Goal: Task Accomplishment & Management: Use online tool/utility

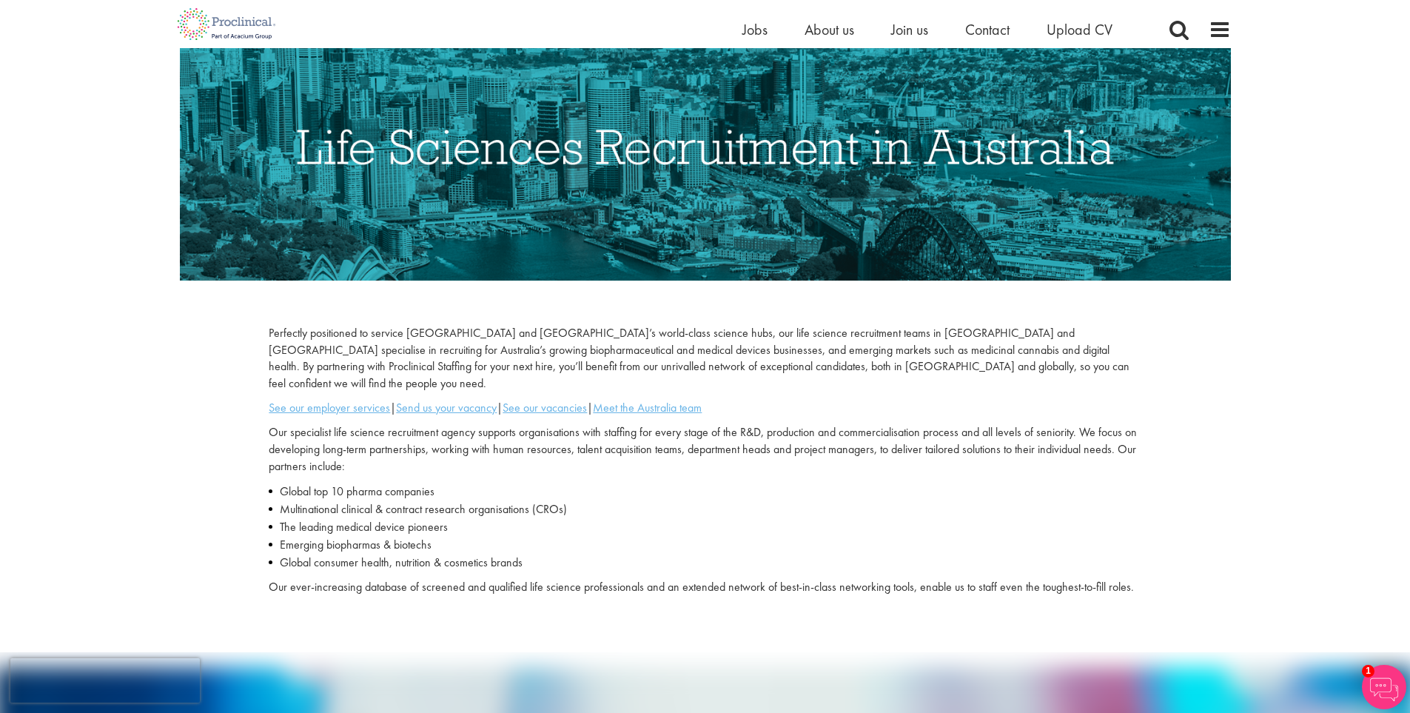
scroll to position [222, 0]
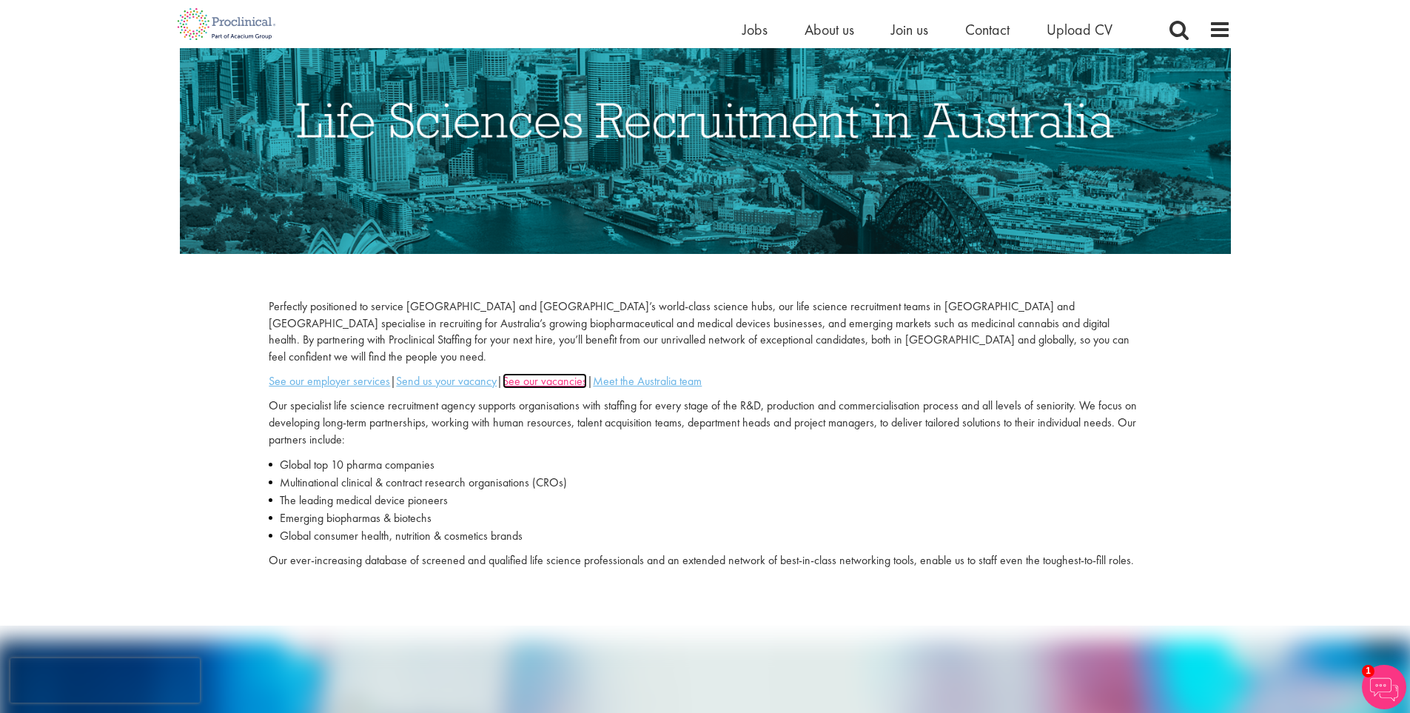
click at [550, 373] on u "See our vacancies" at bounding box center [545, 381] width 84 height 16
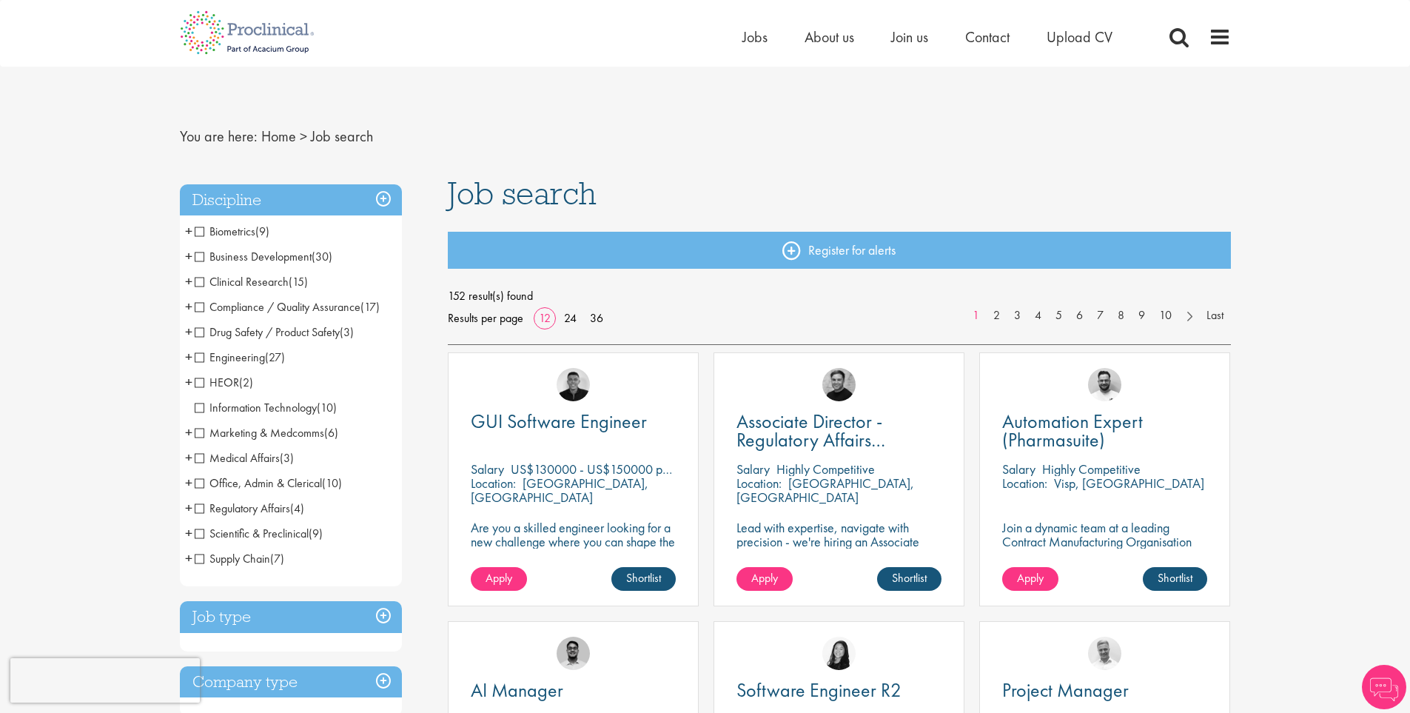
click at [199, 253] on span "Business Development" at bounding box center [253, 257] width 117 height 16
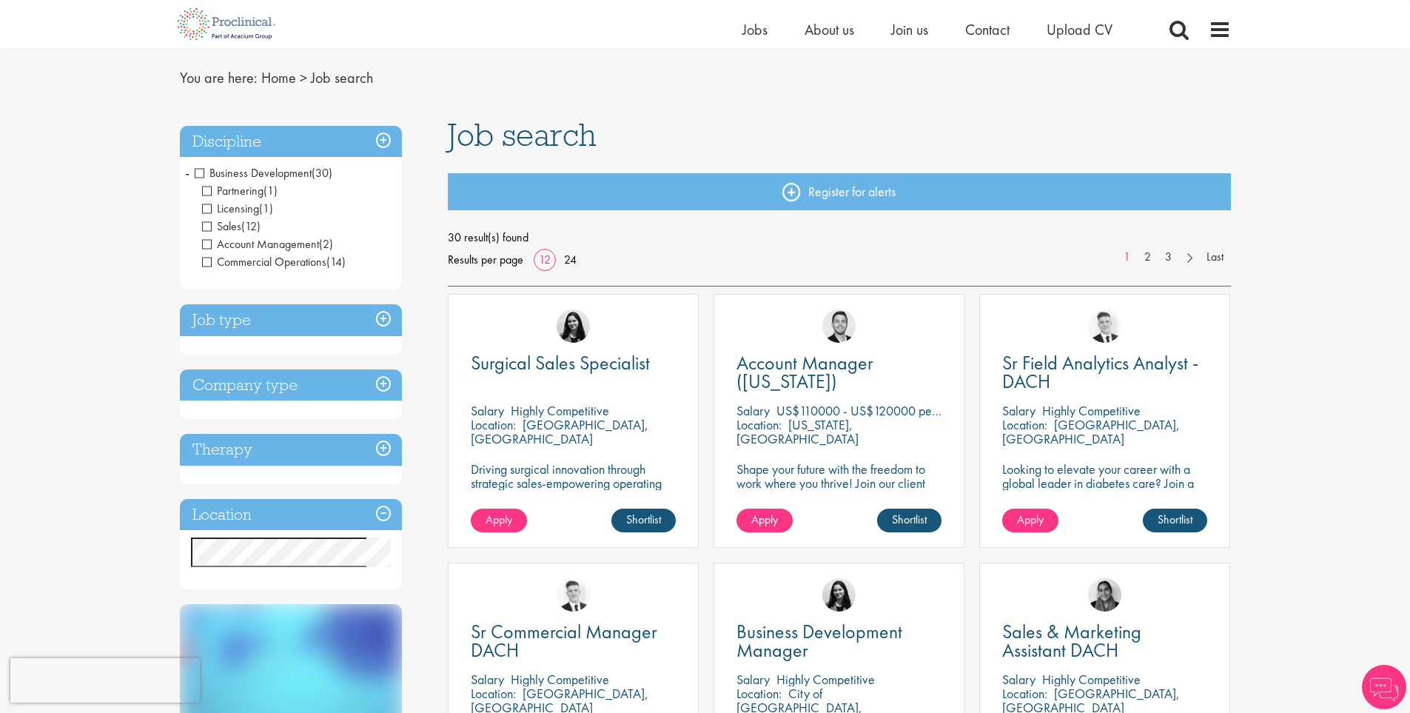
scroll to position [74, 0]
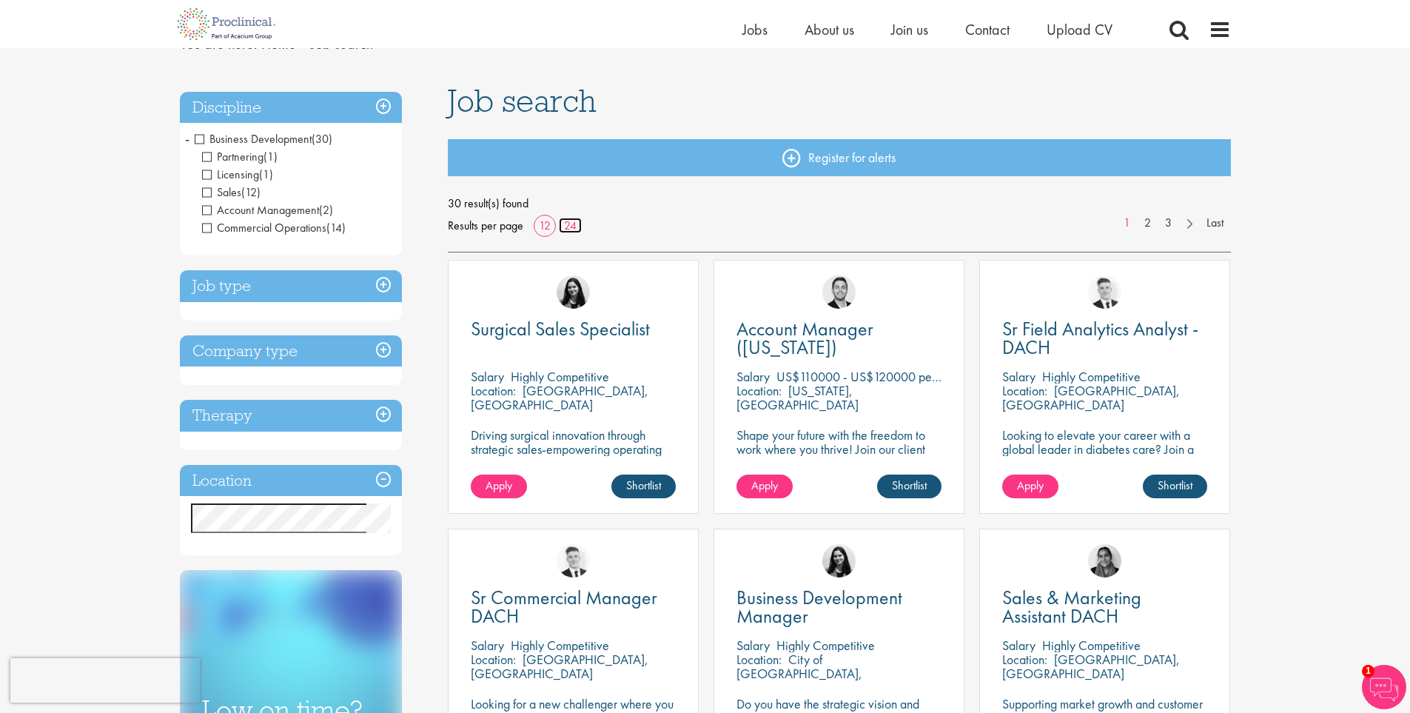
click at [568, 224] on link "24" at bounding box center [570, 226] width 23 height 16
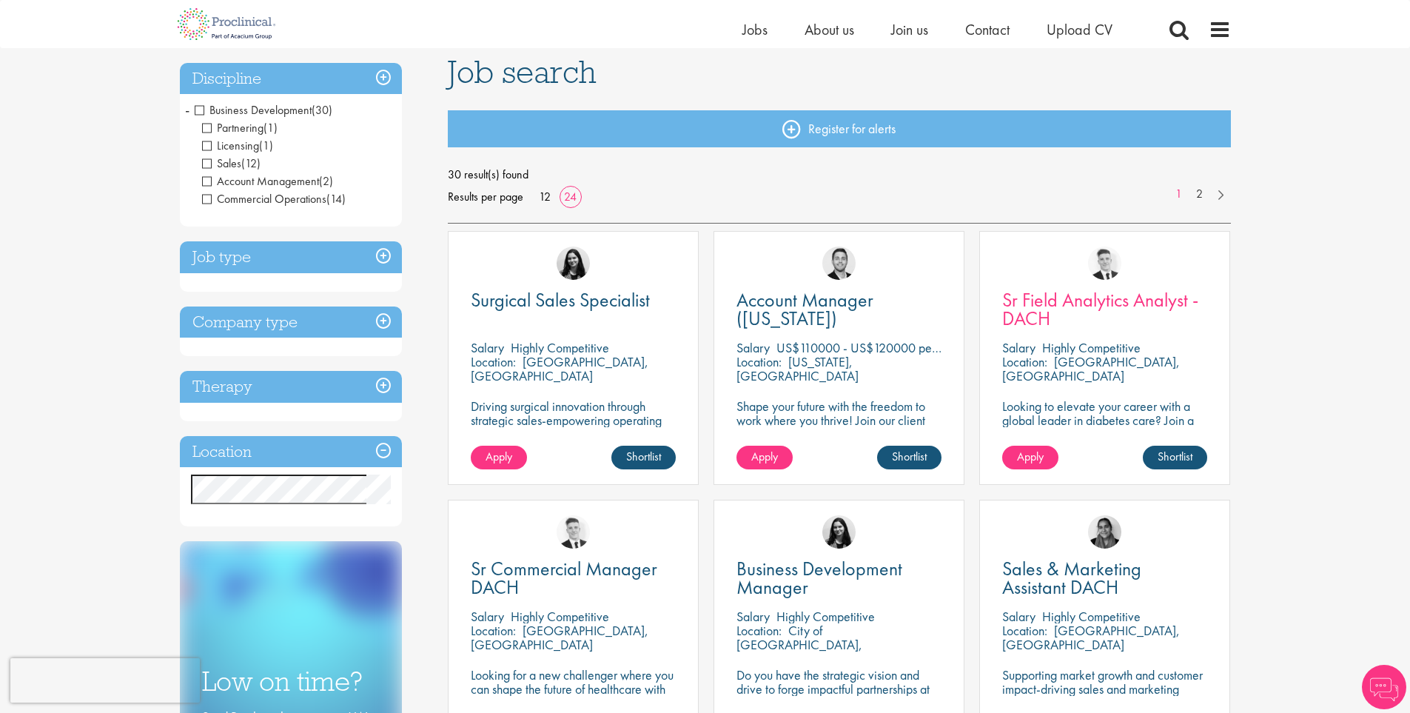
scroll to position [148, 0]
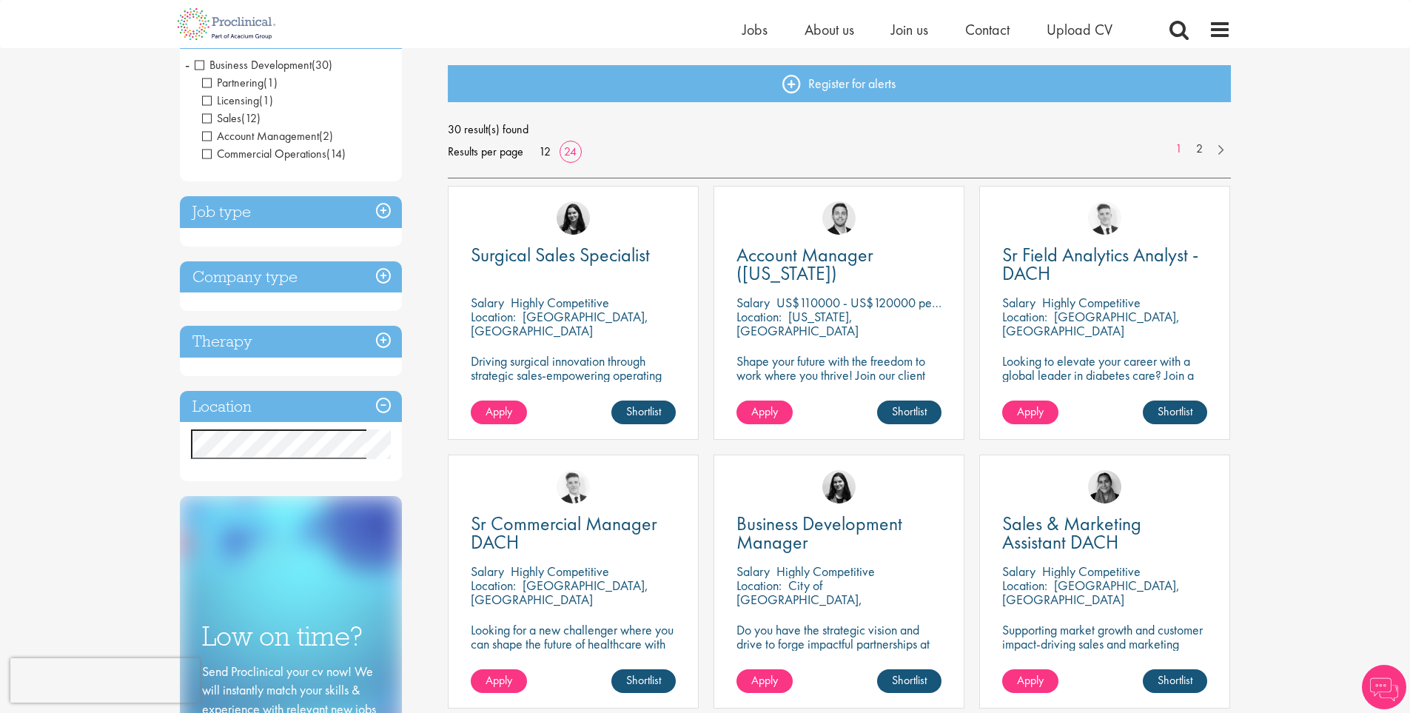
click at [378, 209] on h3 "Job type" at bounding box center [291, 212] width 222 height 32
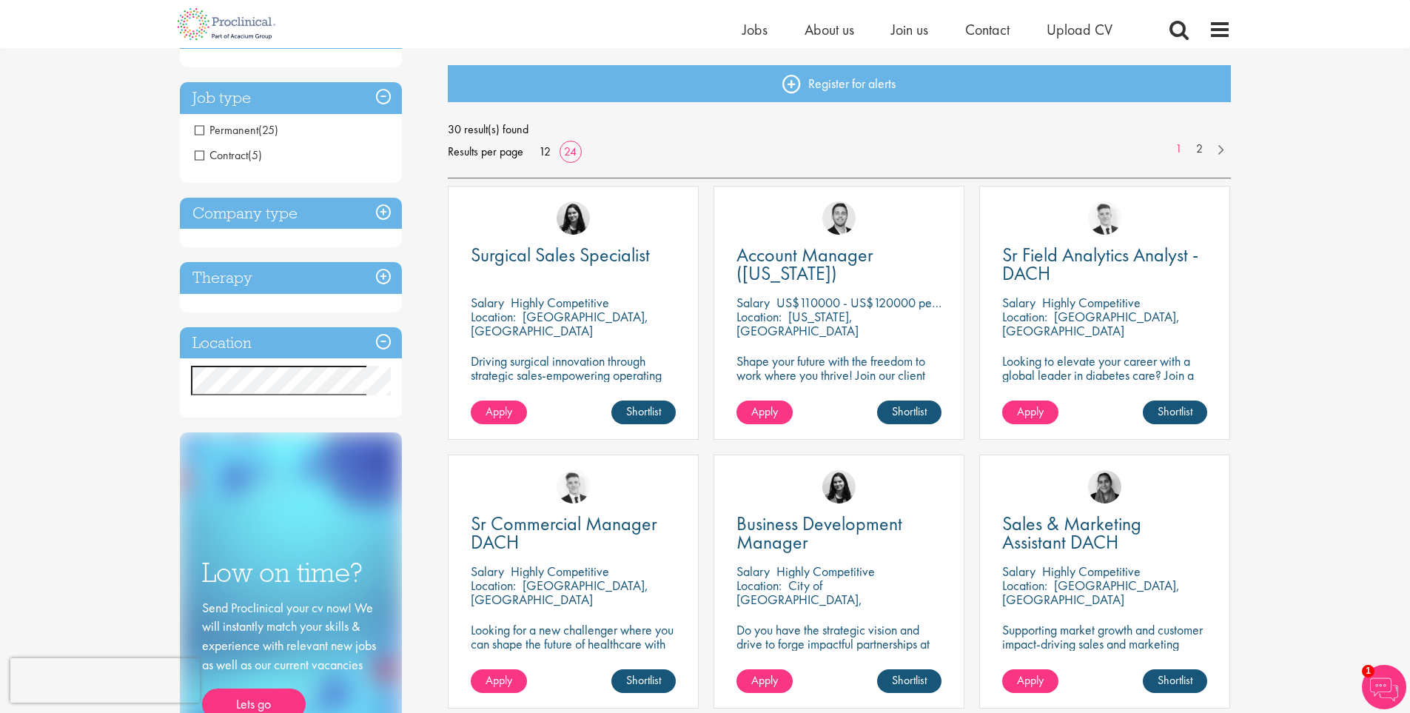
click at [196, 133] on span "Permanent" at bounding box center [227, 130] width 64 height 16
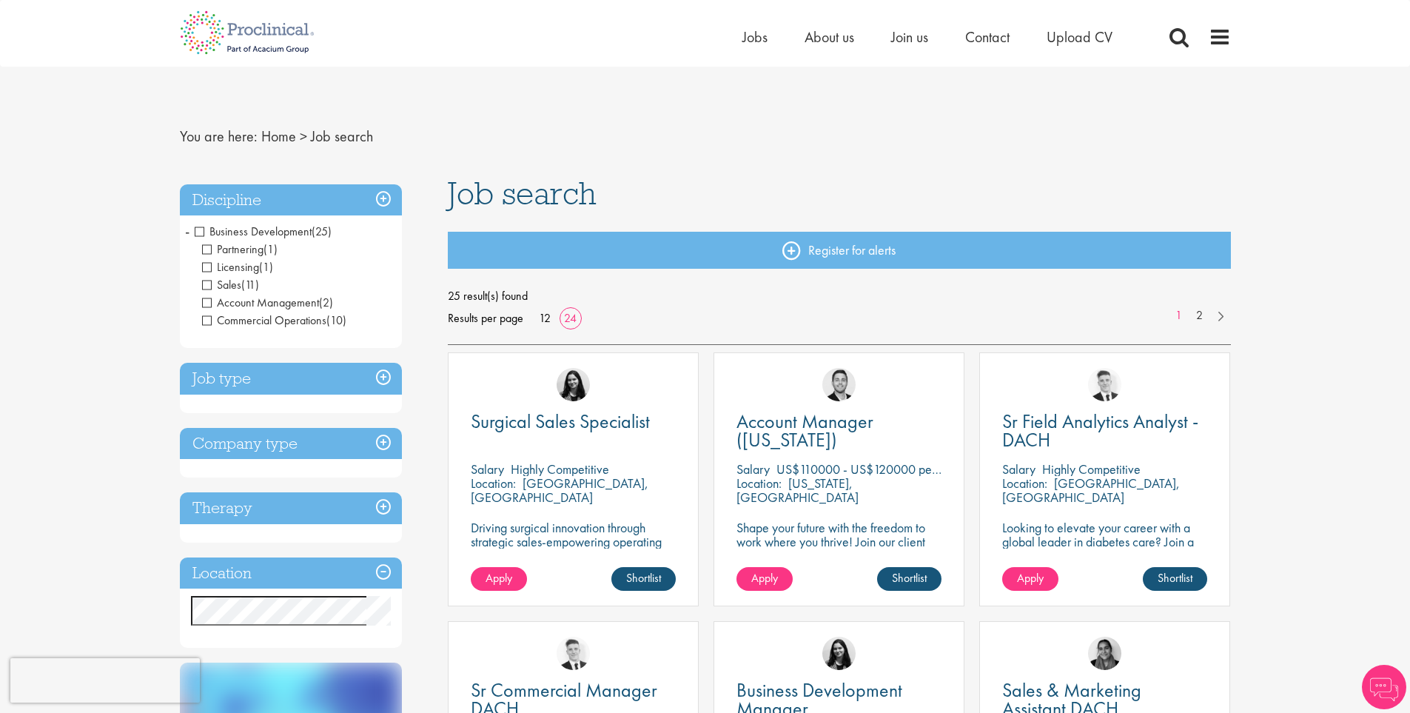
click at [379, 447] on h3 "Company type" at bounding box center [291, 444] width 222 height 32
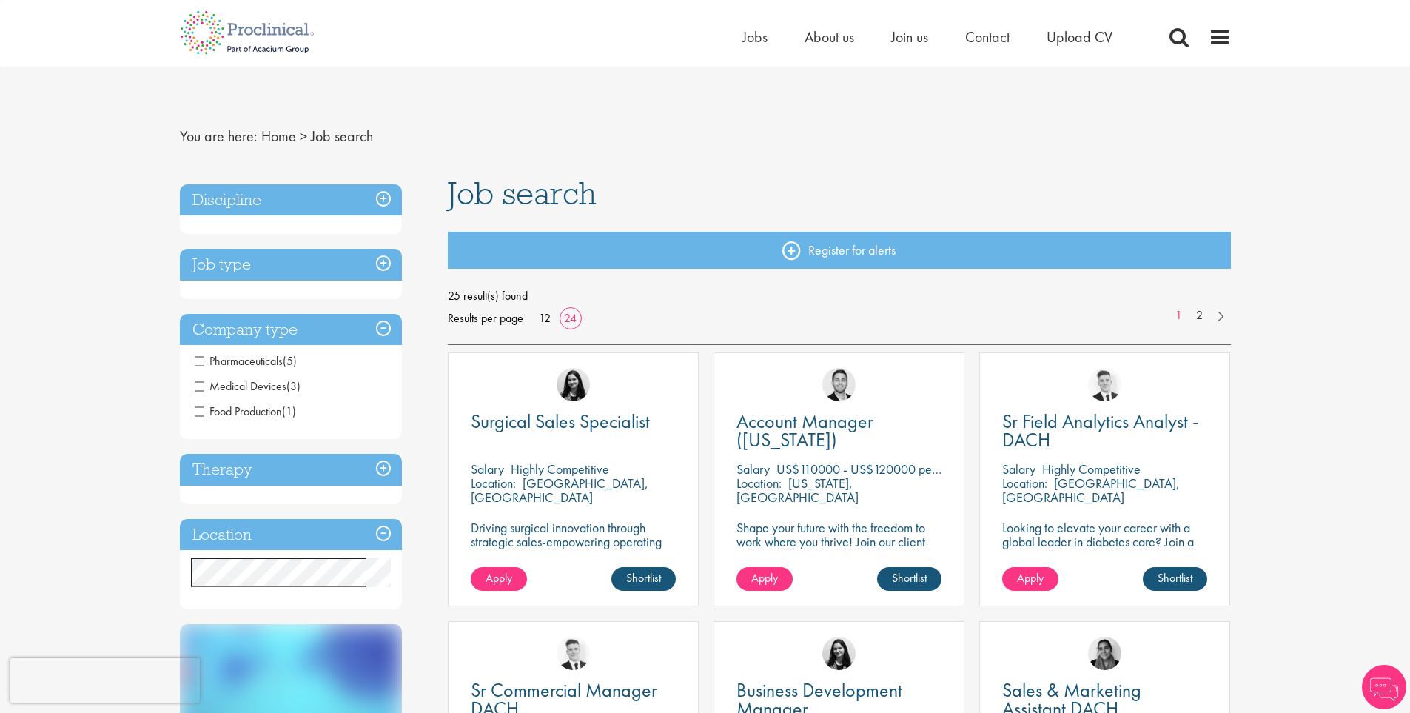
click at [387, 465] on h3 "Therapy" at bounding box center [291, 470] width 222 height 32
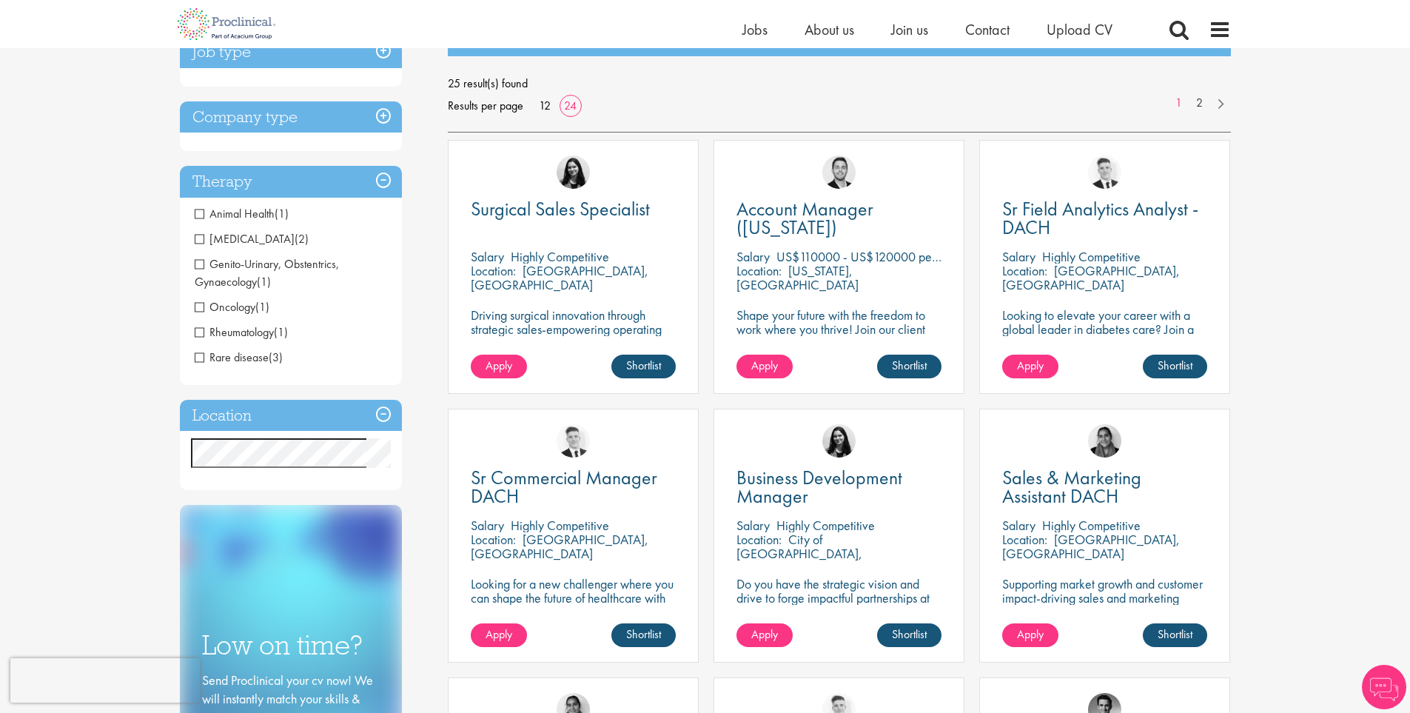
scroll to position [222, 0]
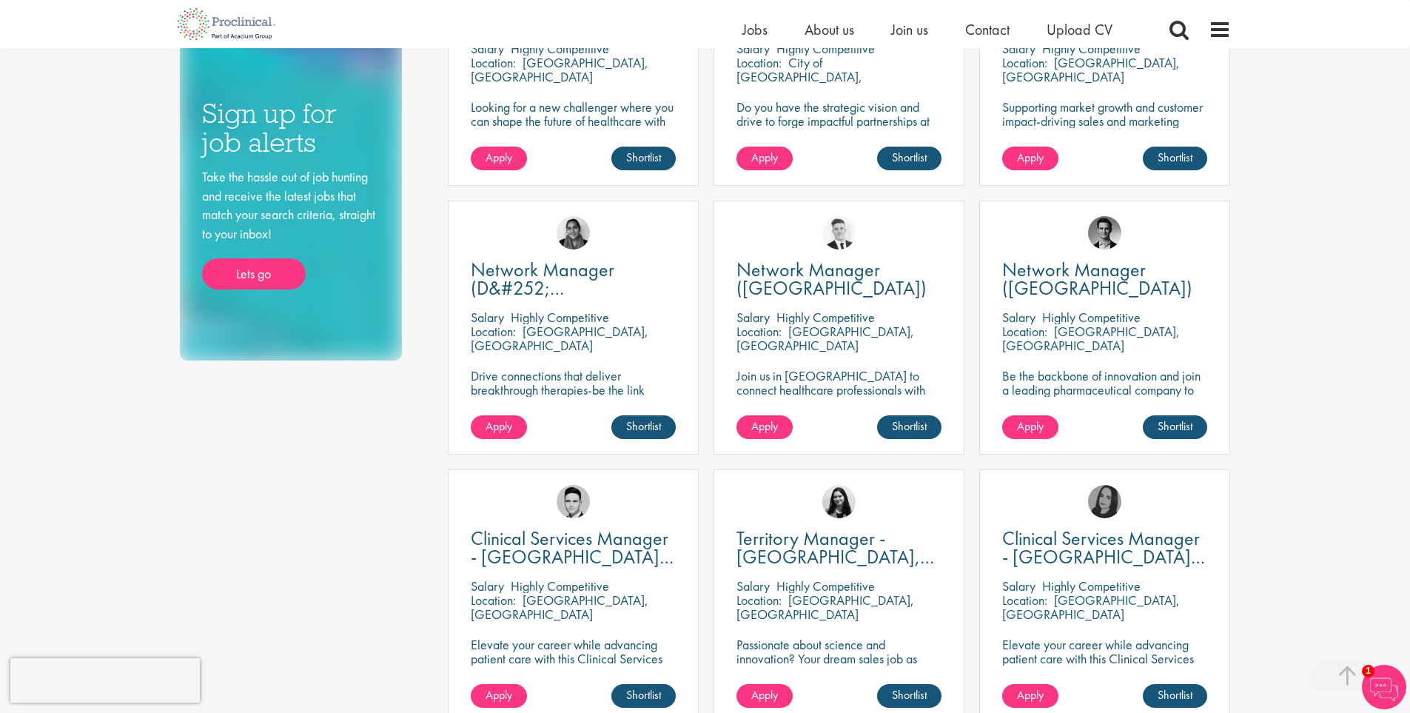
scroll to position [814, 0]
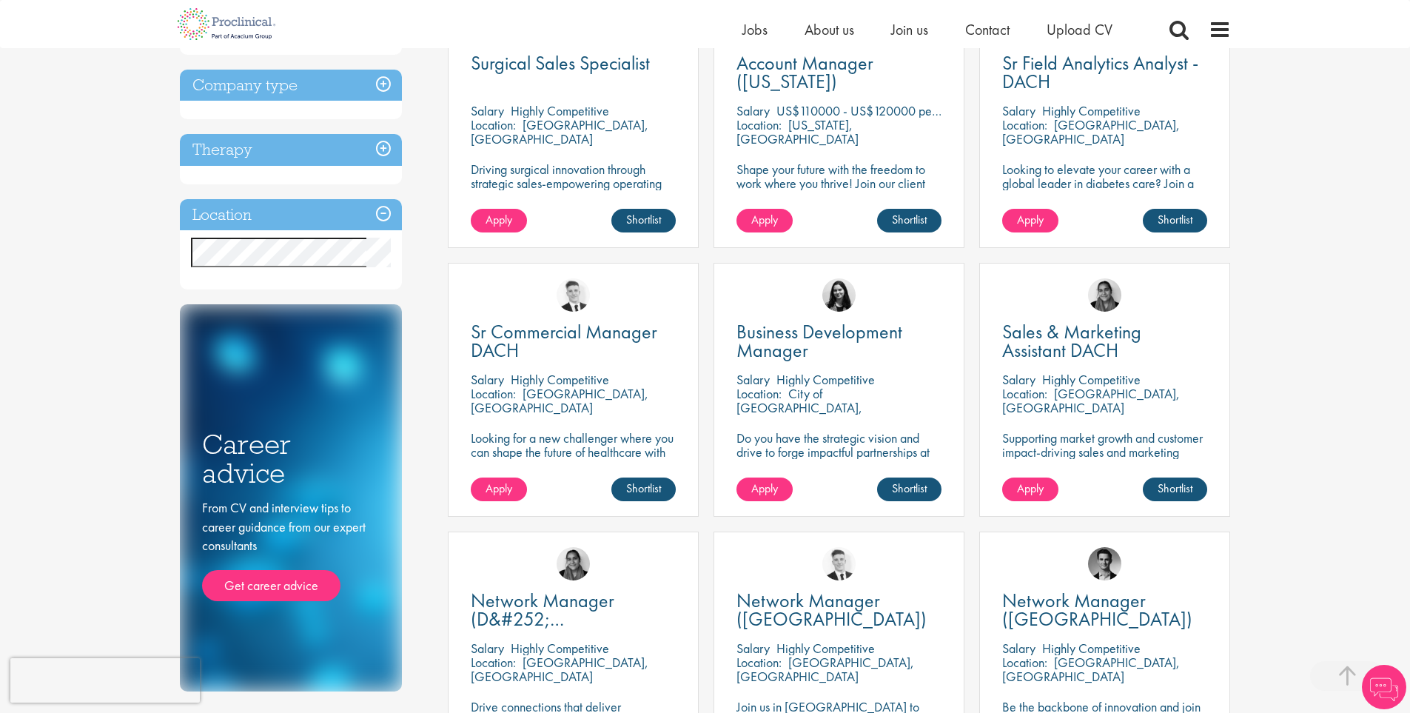
scroll to position [340, 0]
drag, startPoint x: 851, startPoint y: 254, endPoint x: 502, endPoint y: 301, distance: 351.7
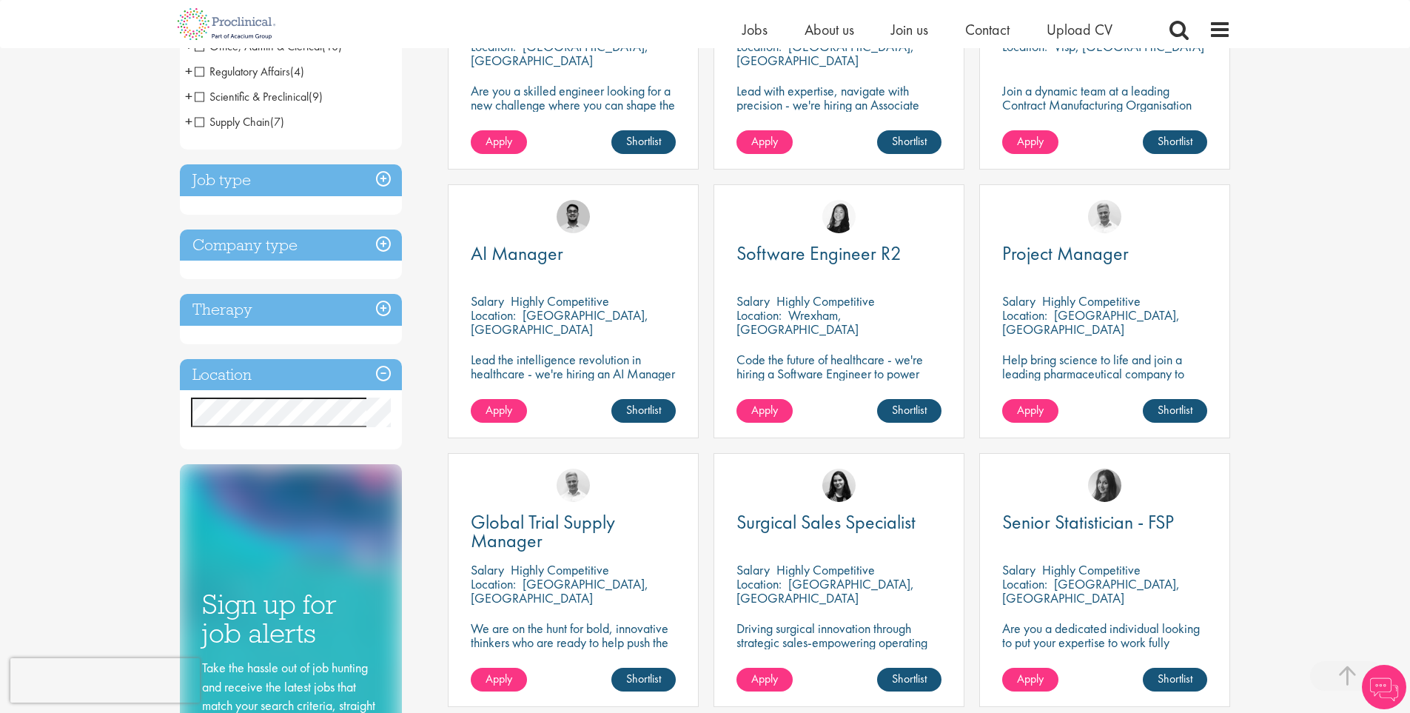
scroll to position [444, 0]
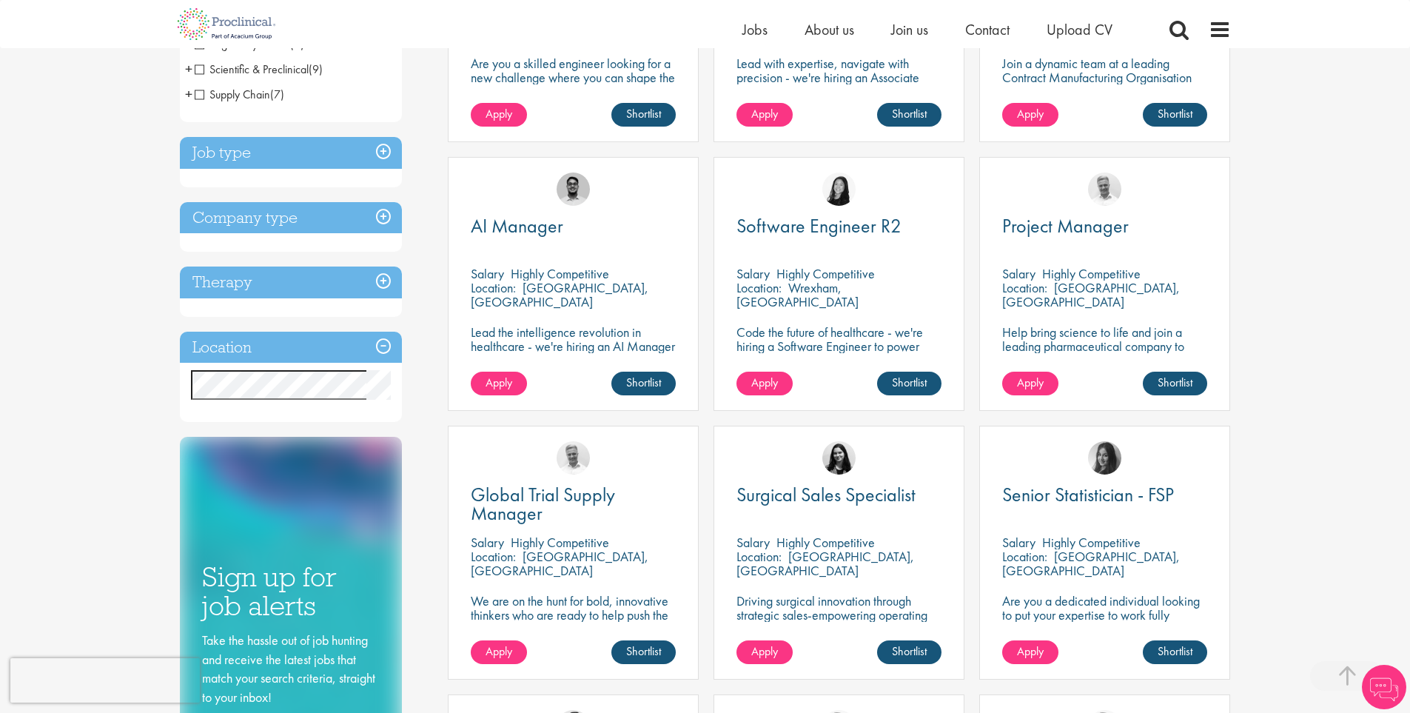
scroll to position [444, 0]
